Goal: Information Seeking & Learning: Learn about a topic

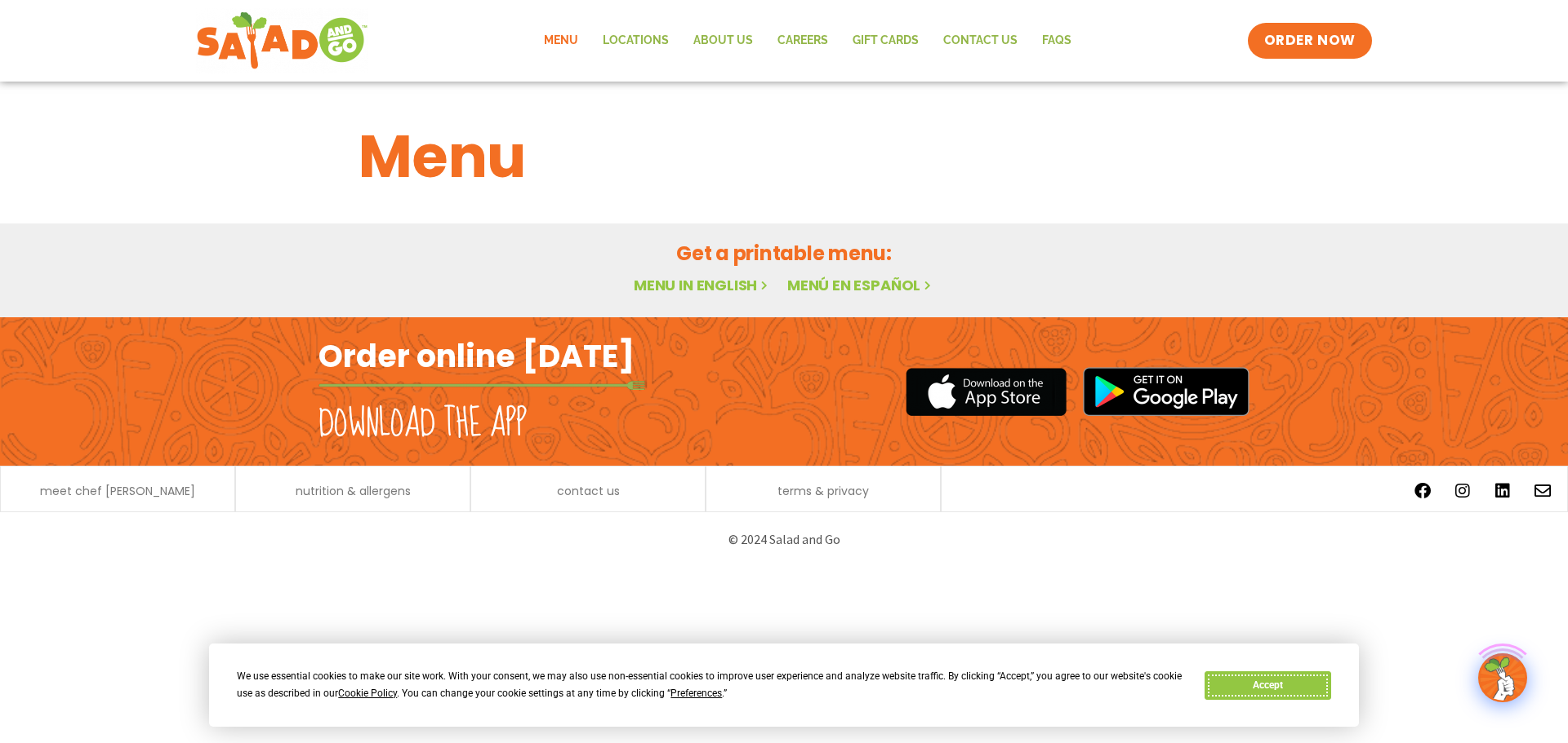
click at [1257, 677] on button "Accept" at bounding box center [1267, 686] width 126 height 28
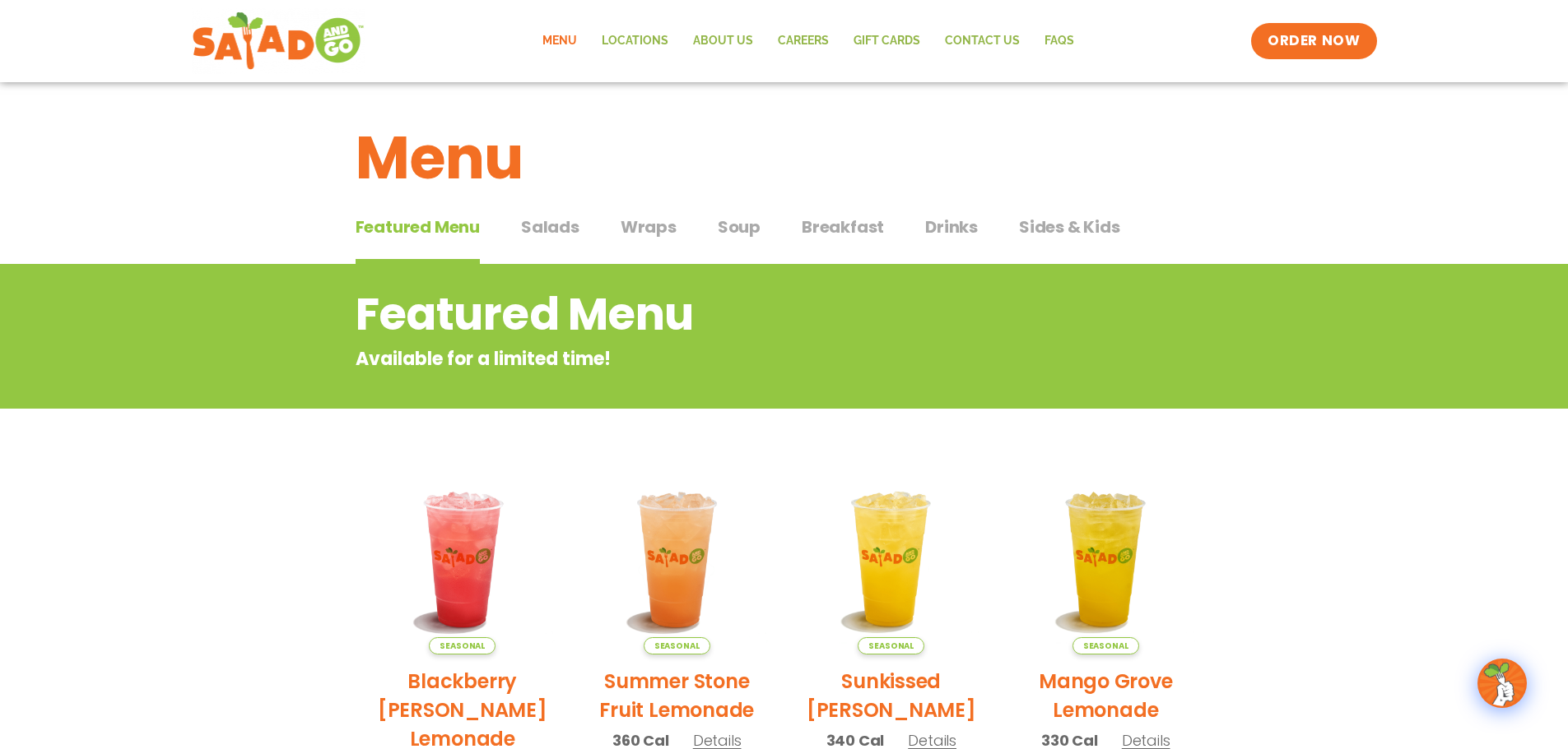
click at [658, 224] on span "Wraps" at bounding box center [648, 227] width 56 height 25
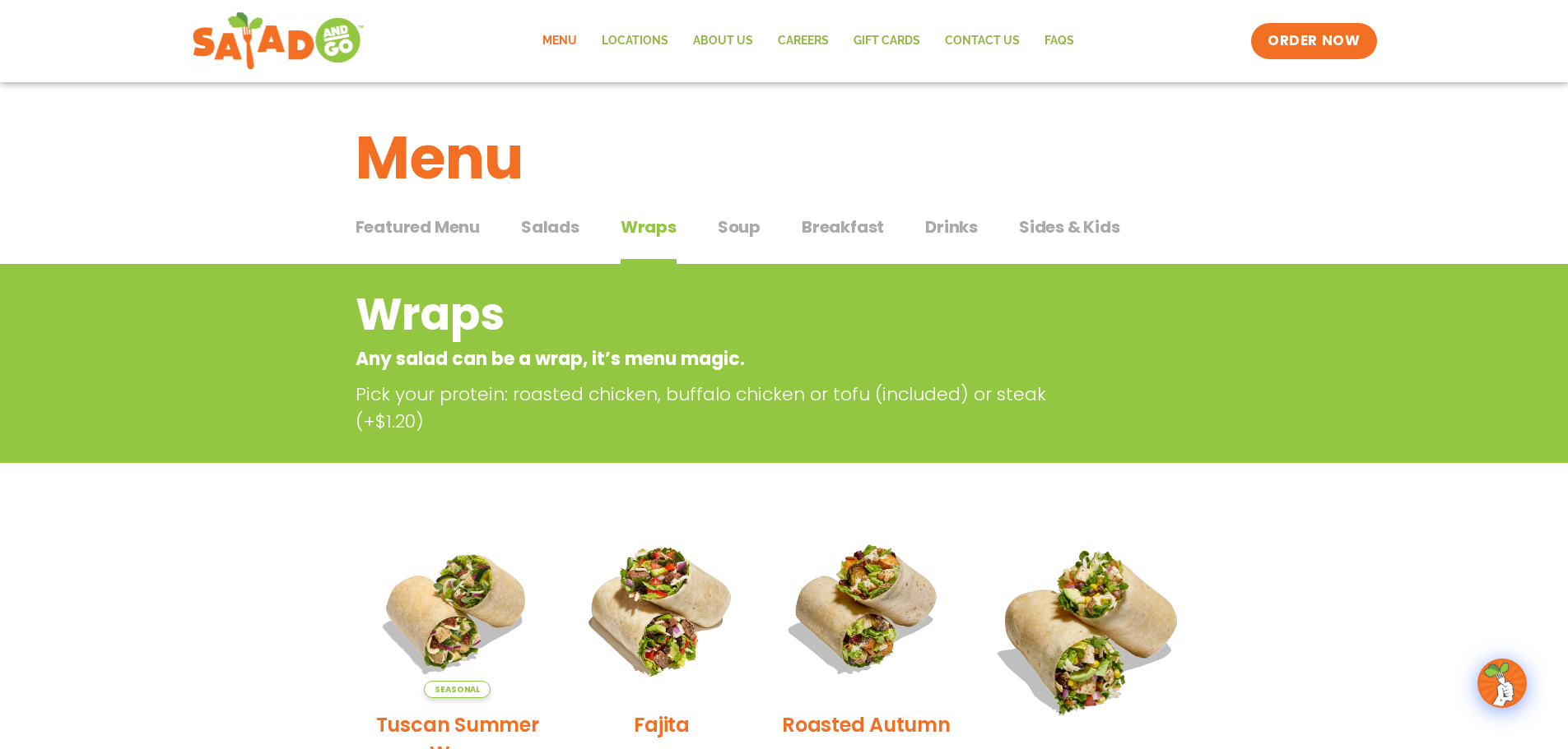
click at [746, 230] on span "Soup" at bounding box center [739, 227] width 43 height 25
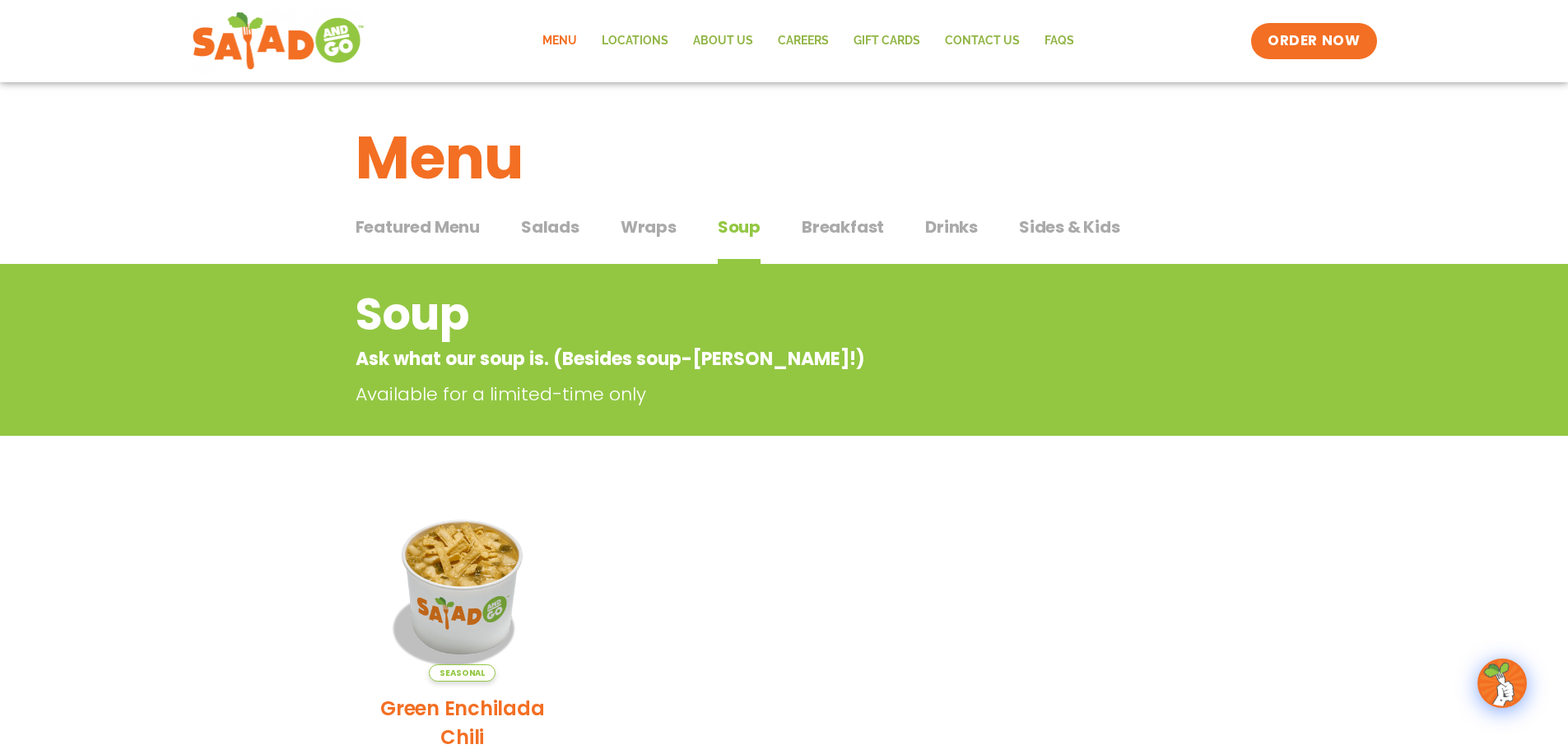
click at [856, 240] on button "Breakfast Breakfast" at bounding box center [843, 240] width 82 height 50
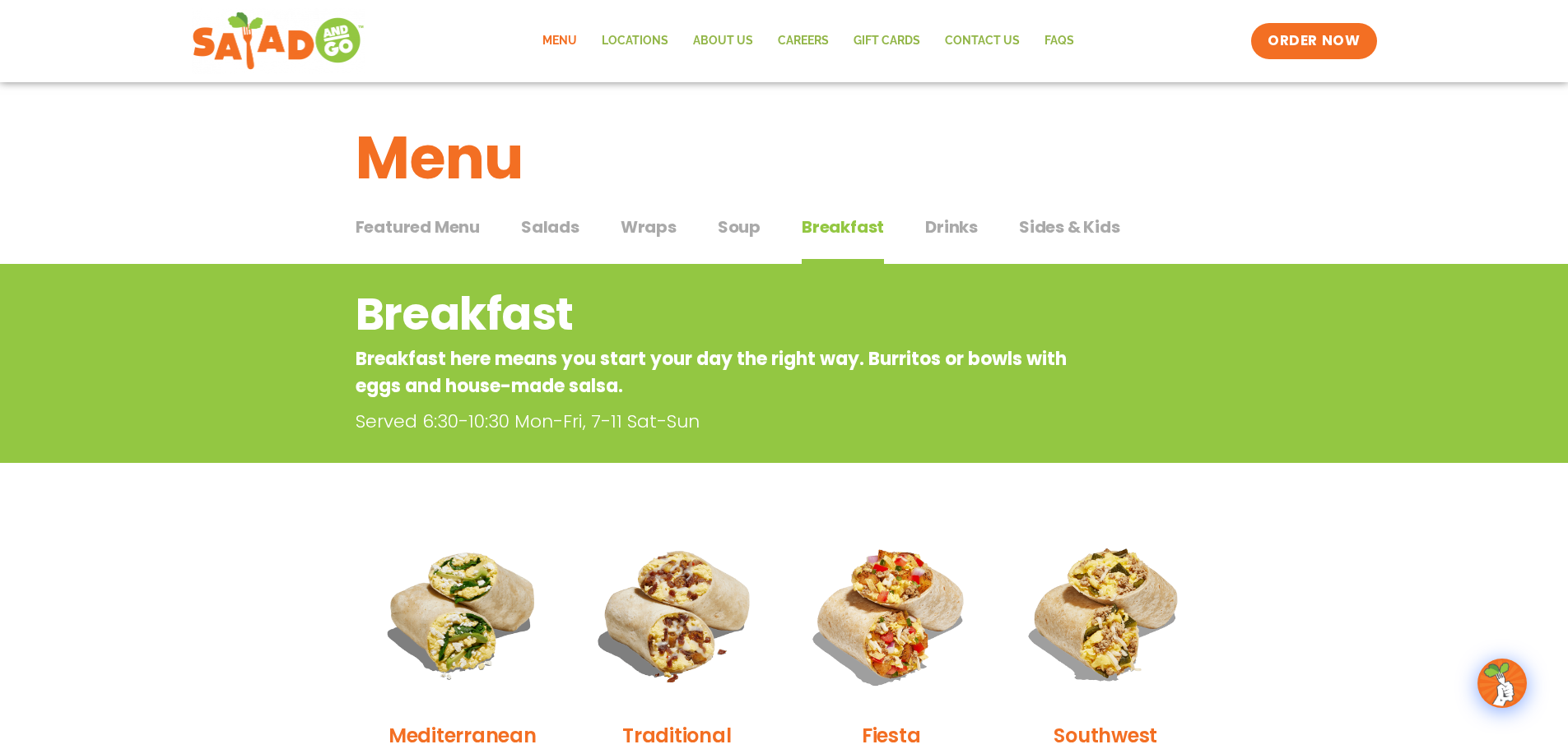
click at [954, 226] on span "Drinks" at bounding box center [951, 227] width 53 height 25
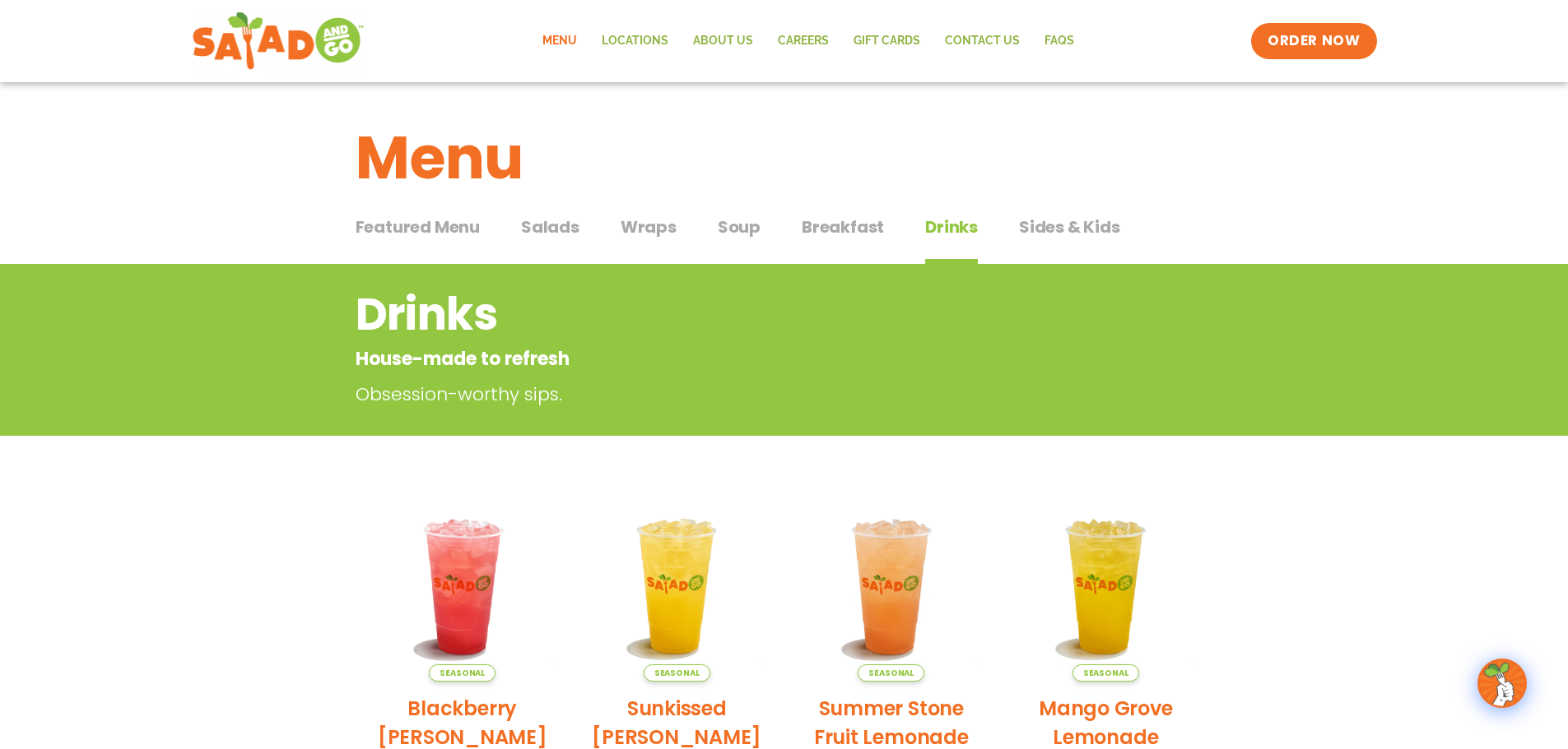
click at [1030, 232] on span "Sides & Kids" at bounding box center [1070, 227] width 102 height 25
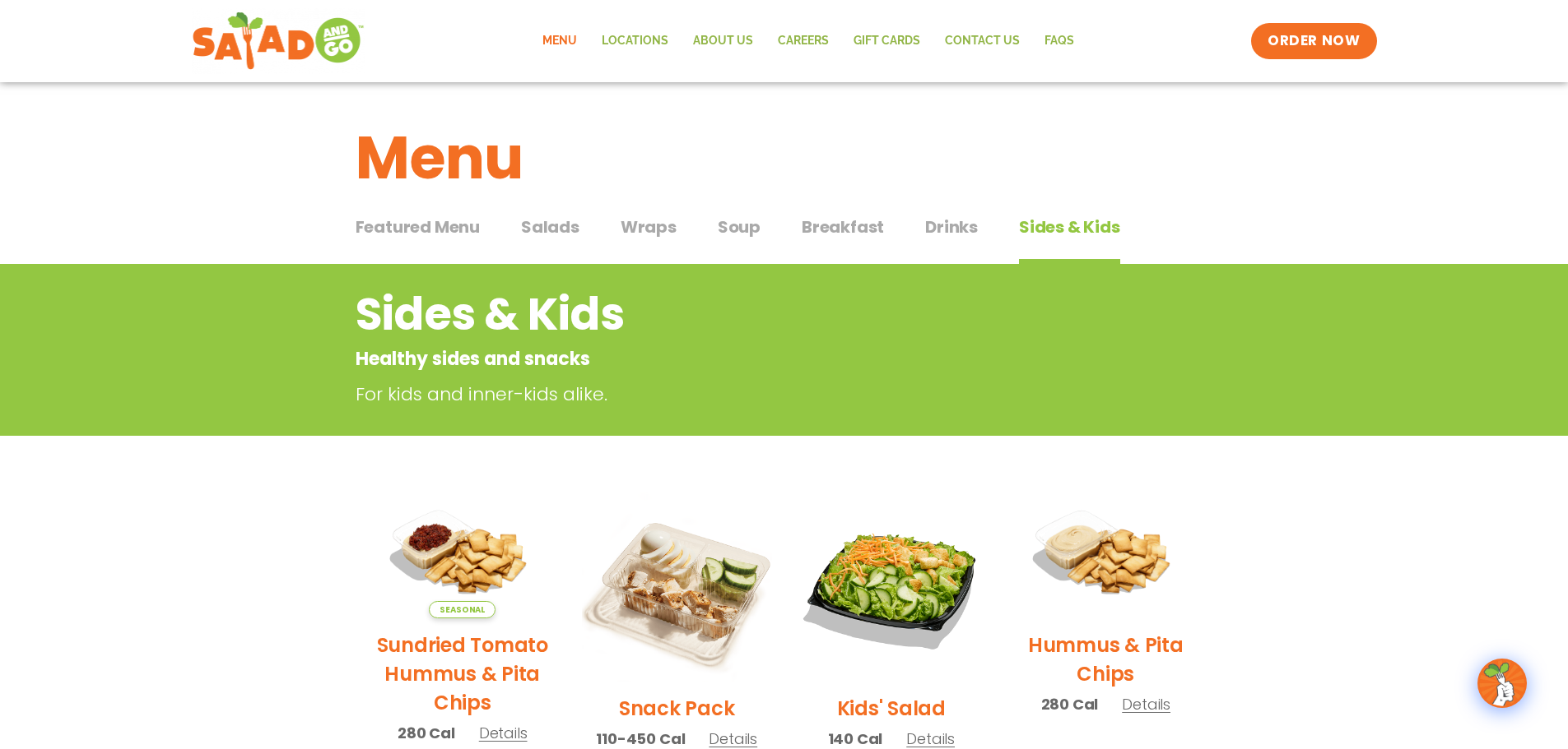
click at [952, 228] on span "Drinks" at bounding box center [951, 227] width 53 height 25
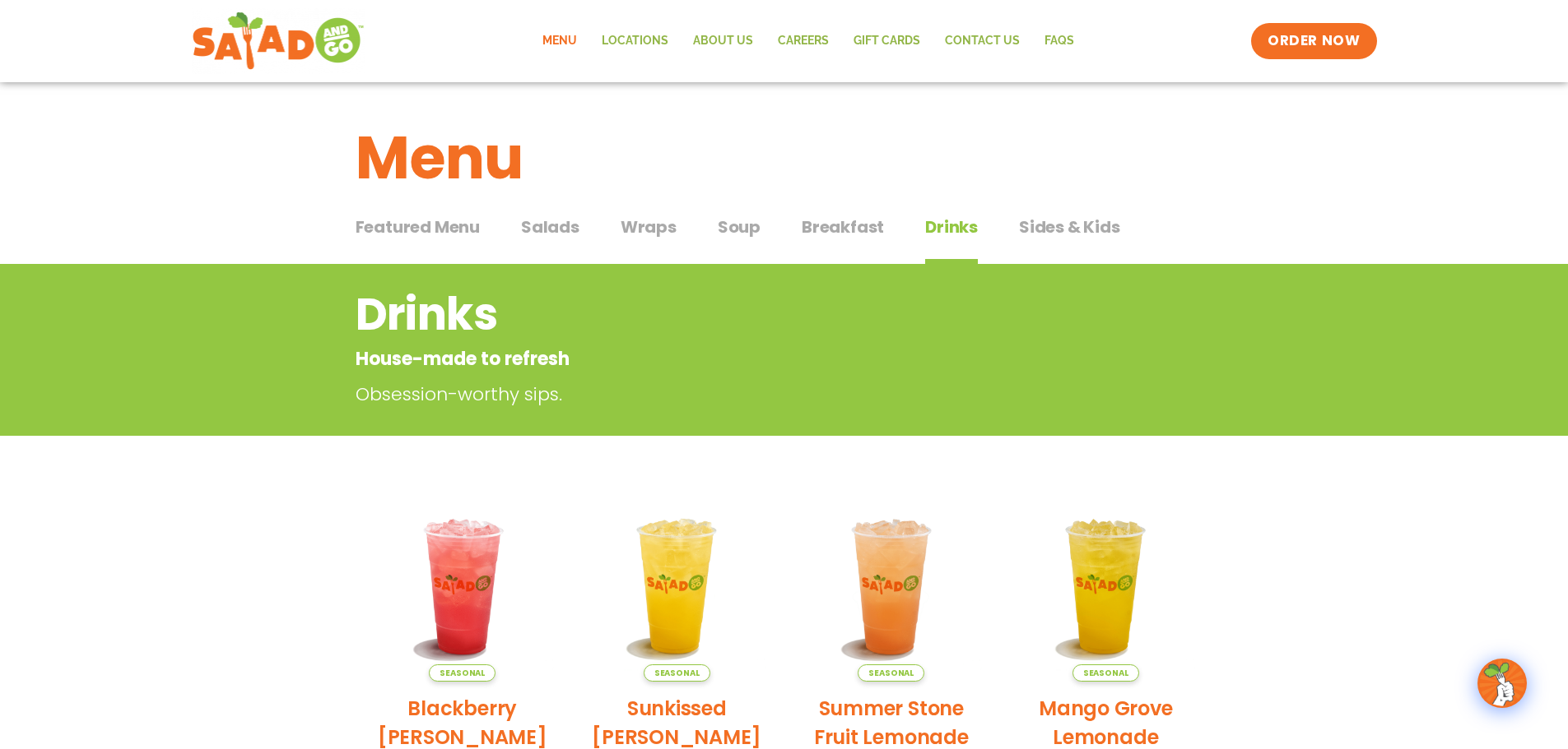
click at [862, 224] on span "Breakfast" at bounding box center [843, 227] width 82 height 25
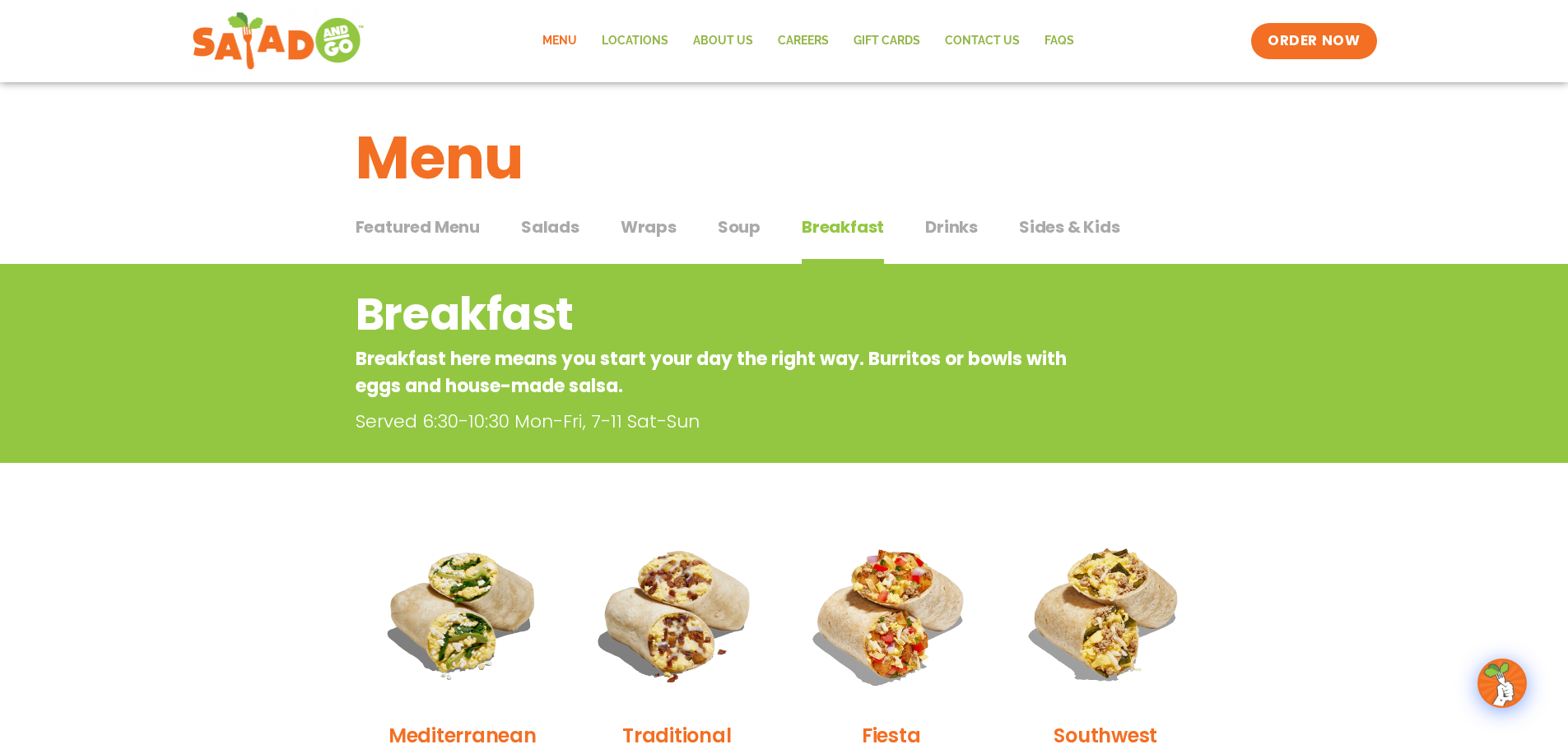
click at [772, 231] on div "Featured Menu Featured Menu Salads Salads Wraps Wraps Soup Soup Breakfast Break…" at bounding box center [784, 237] width 857 height 56
click at [760, 235] on div "Featured Menu Featured Menu Salads Salads Wraps Wraps Soup Soup Breakfast Break…" at bounding box center [784, 237] width 857 height 56
click at [747, 235] on span "Soup" at bounding box center [739, 227] width 43 height 25
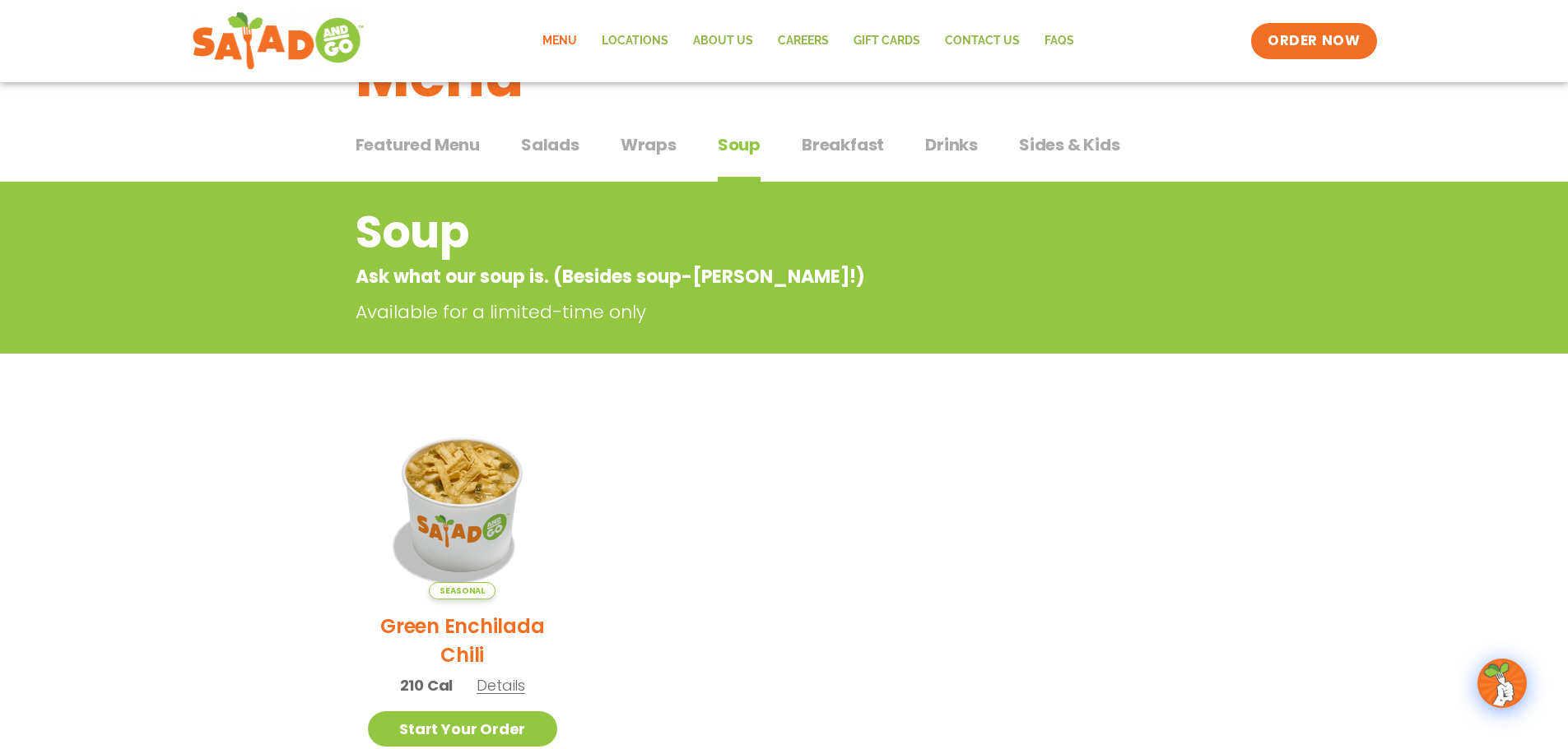
scroll to position [165, 0]
